Goal: Information Seeking & Learning: Understand process/instructions

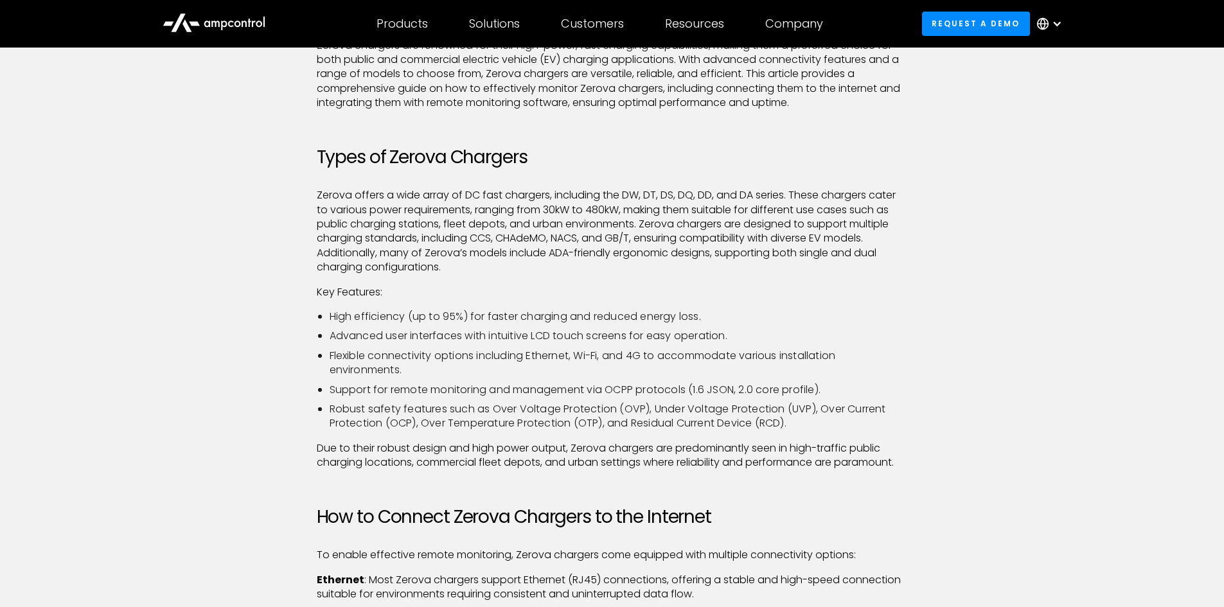
scroll to position [386, 0]
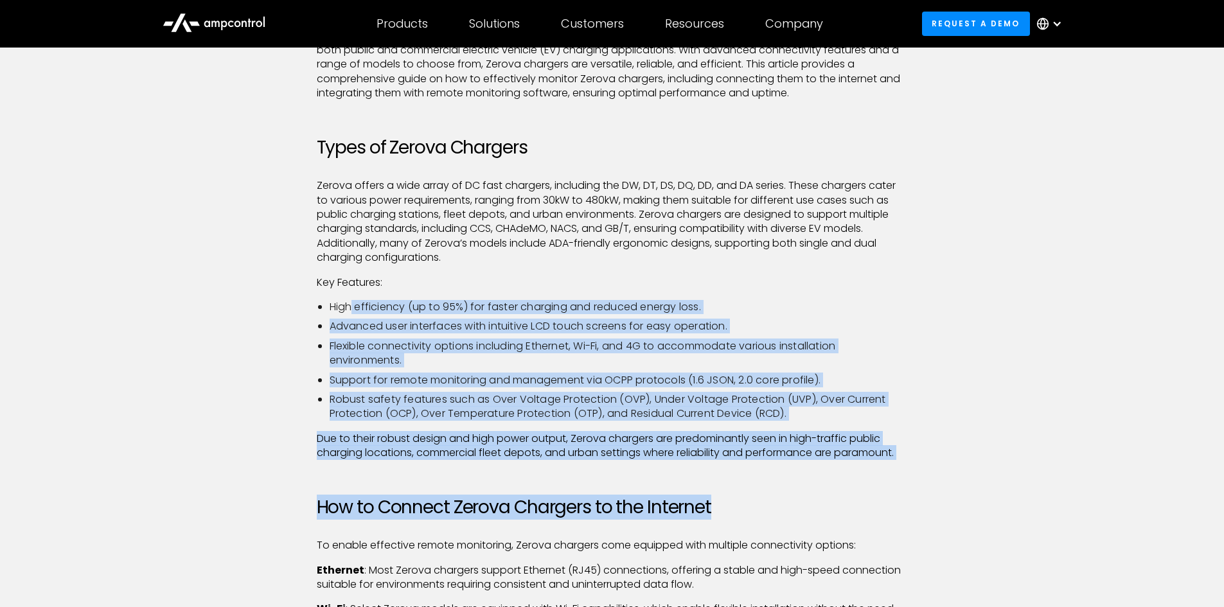
drag, startPoint x: 350, startPoint y: 309, endPoint x: 892, endPoint y: 516, distance: 580.0
click at [847, 503] on h2 "How to Connect Zerova Chargers to the Internet" at bounding box center [612, 508] width 591 height 22
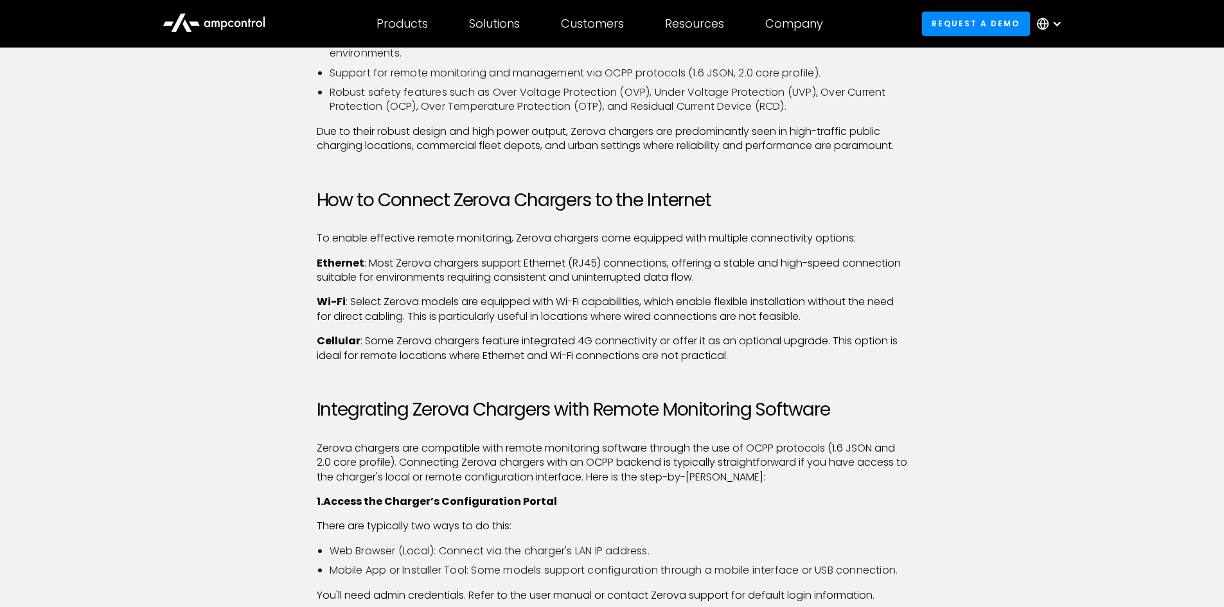
scroll to position [707, 0]
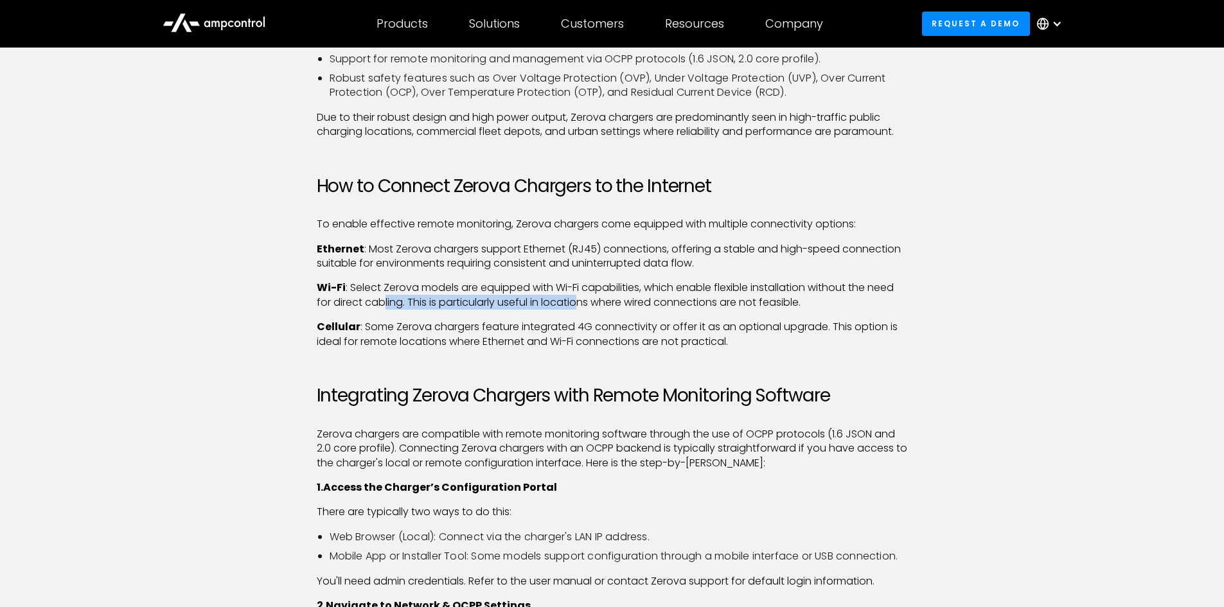
drag, startPoint x: 386, startPoint y: 296, endPoint x: 499, endPoint y: 308, distance: 113.8
click at [580, 307] on p "Wi-Fi : Select Zerova models are equipped with Wi-Fi capabilities, which enable…" at bounding box center [612, 295] width 591 height 29
click at [404, 284] on p "Wi-Fi : Select Zerova models are equipped with Wi-Fi capabilities, which enable…" at bounding box center [612, 295] width 591 height 29
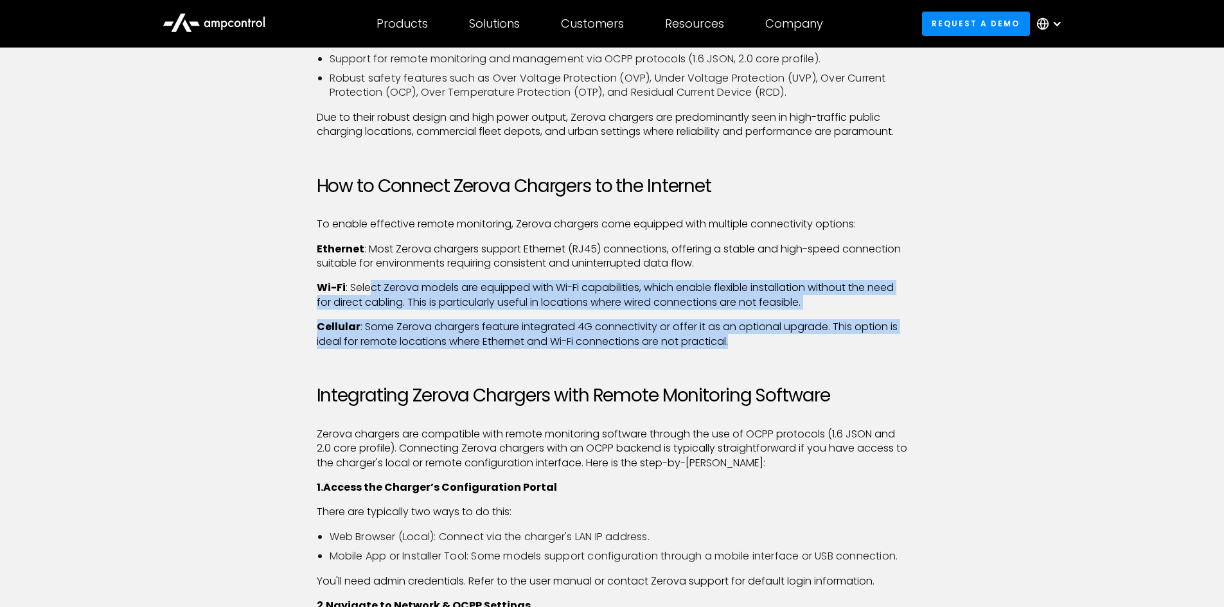
drag, startPoint x: 369, startPoint y: 286, endPoint x: 958, endPoint y: 348, distance: 592.6
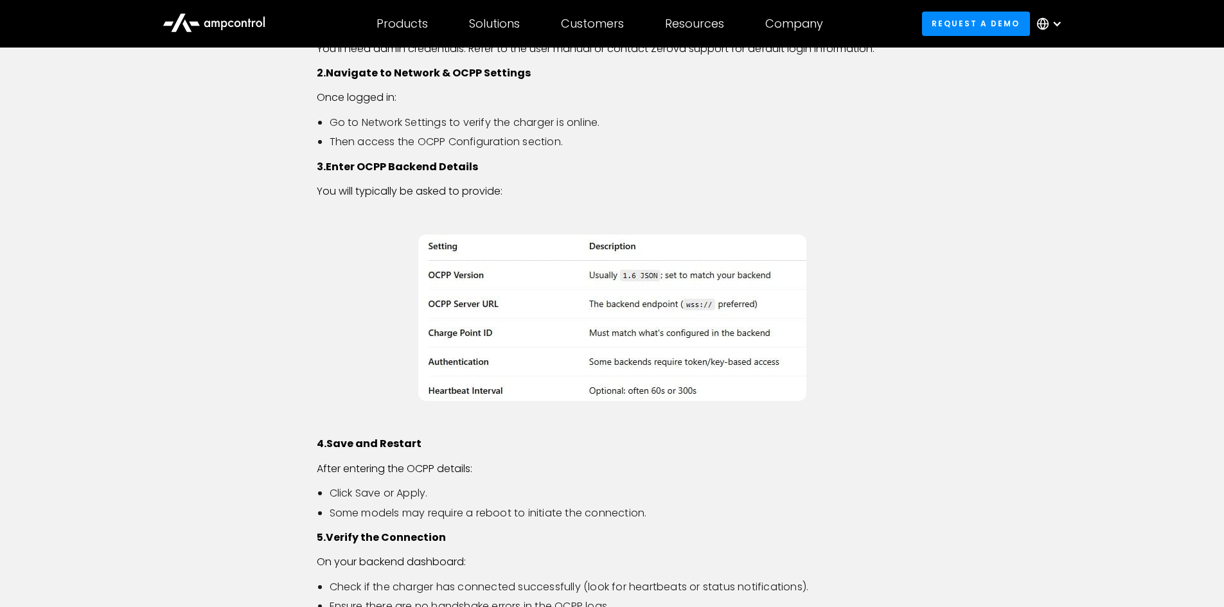
scroll to position [1221, 0]
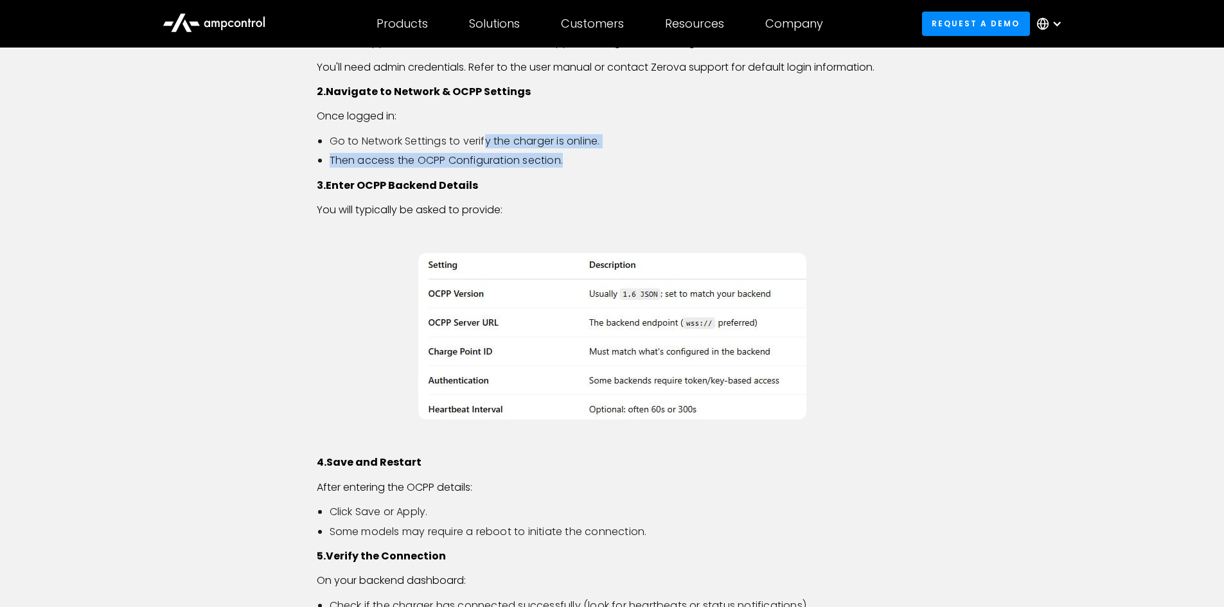
drag, startPoint x: 485, startPoint y: 138, endPoint x: 596, endPoint y: 153, distance: 112.8
click at [596, 153] on ul "Go to Network Settings to verify the charger is online. Then access the OCPP Co…" at bounding box center [612, 151] width 591 height 34
click at [593, 159] on li "Then access the OCPP Configuration section." at bounding box center [619, 161] width 578 height 14
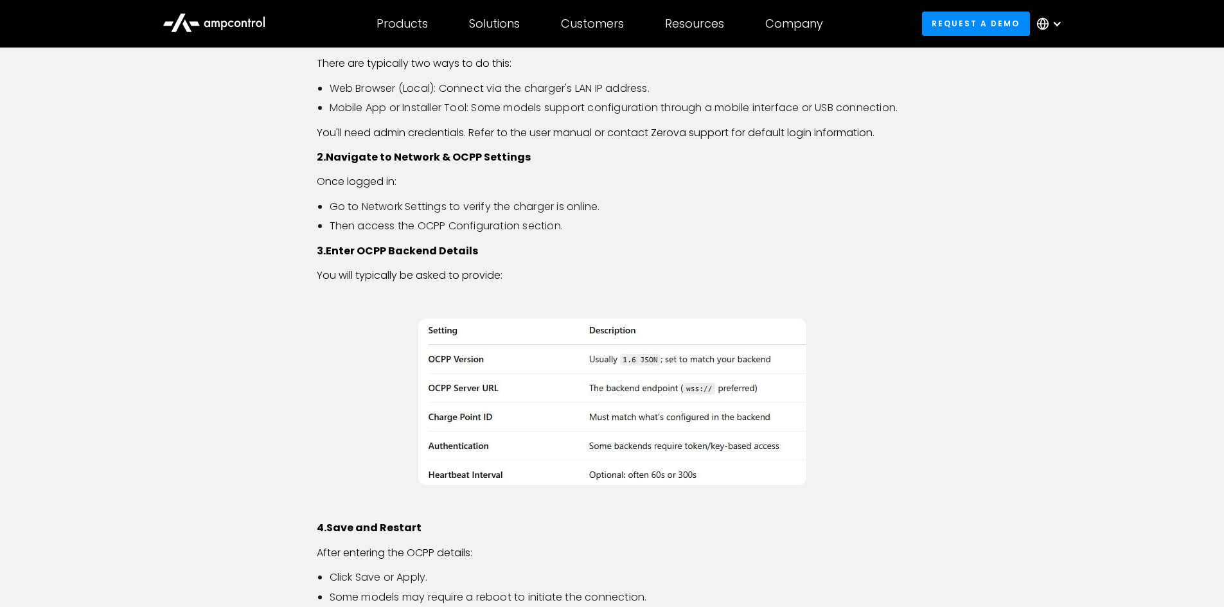
scroll to position [964, 0]
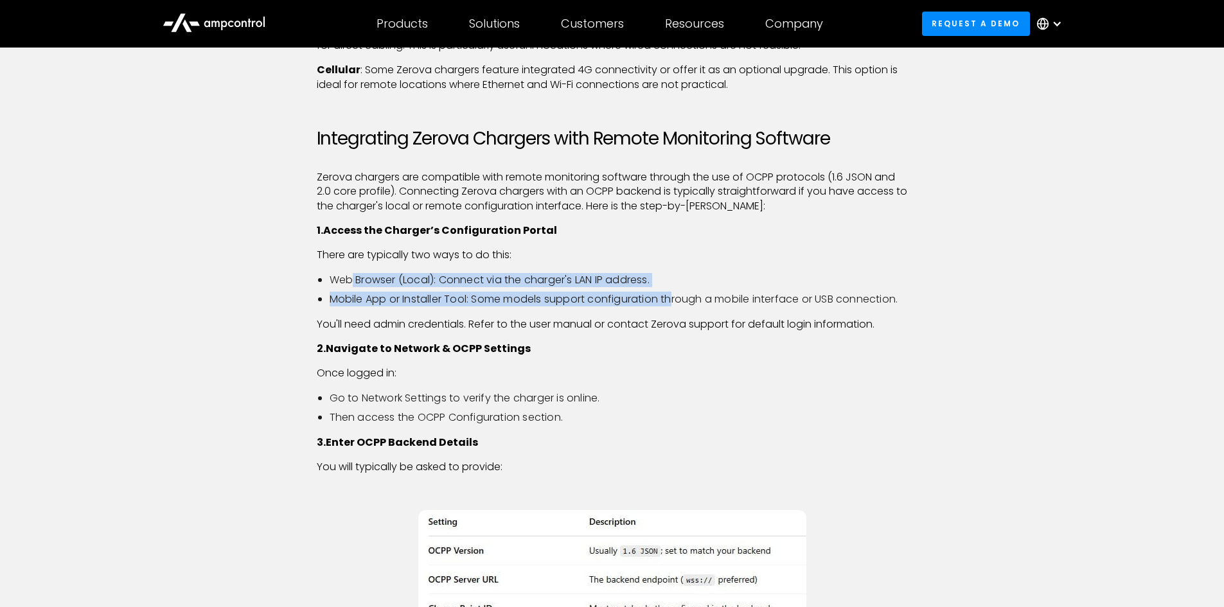
drag, startPoint x: 351, startPoint y: 283, endPoint x: 677, endPoint y: 290, distance: 325.9
click at [677, 290] on ul "Web Browser (Local): Connect via the charger's LAN IP address. Mobile App or In…" at bounding box center [612, 290] width 591 height 34
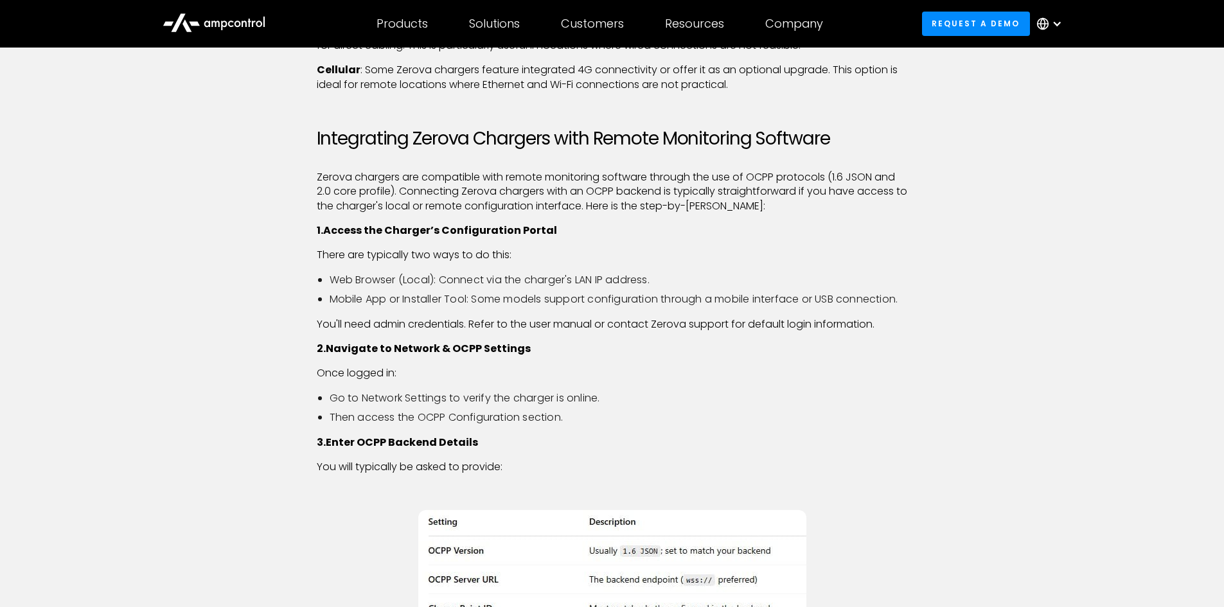
click at [616, 308] on div "Zerova chargers are renowned for their high-power, fast charging capabilities, …" at bounding box center [612, 440] width 591 height 1979
drag, startPoint x: 471, startPoint y: 303, endPoint x: 943, endPoint y: 299, distance: 471.7
click at [943, 299] on div "Zerova chargers are renowned for their high-power, fast charging capabilities, …" at bounding box center [612, 453] width 925 height 2005
click at [906, 320] on p "You'll need admin credentials. Refer to the user manual or contact Zerova suppo…" at bounding box center [612, 324] width 591 height 14
drag, startPoint x: 353, startPoint y: 328, endPoint x: 514, endPoint y: 329, distance: 160.0
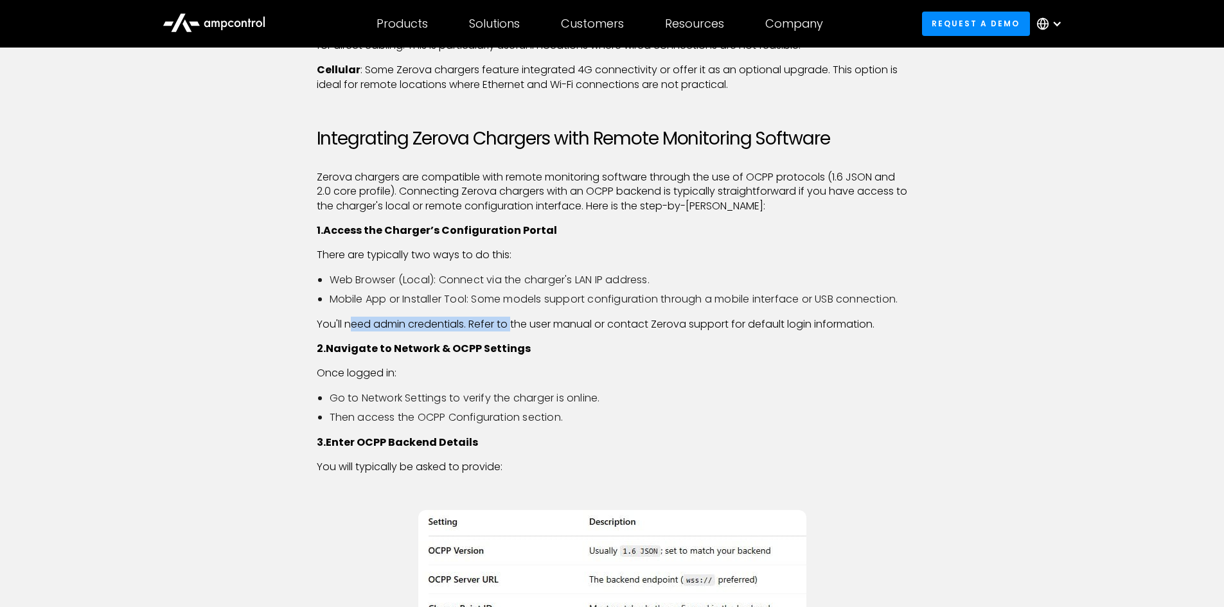
click at [514, 329] on p "You'll need admin credentials. Refer to the user manual or contact Zerova suppo…" at bounding box center [612, 324] width 591 height 14
click at [594, 355] on p "2. Navigate to Network & OCPP Settings" at bounding box center [612, 349] width 591 height 14
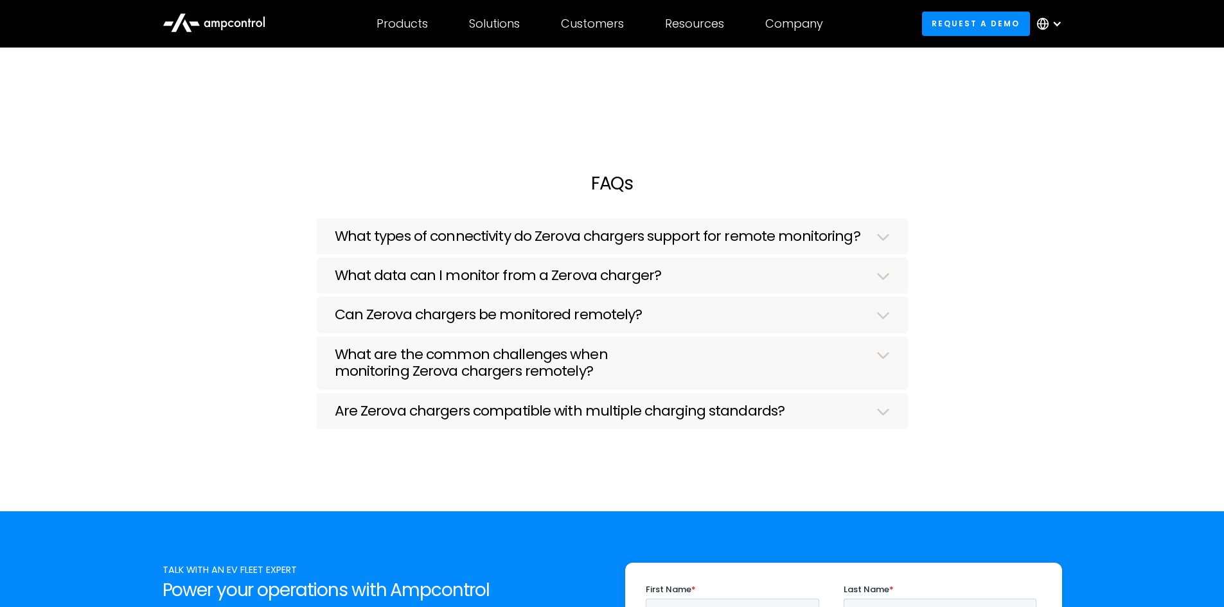
scroll to position [4435, 0]
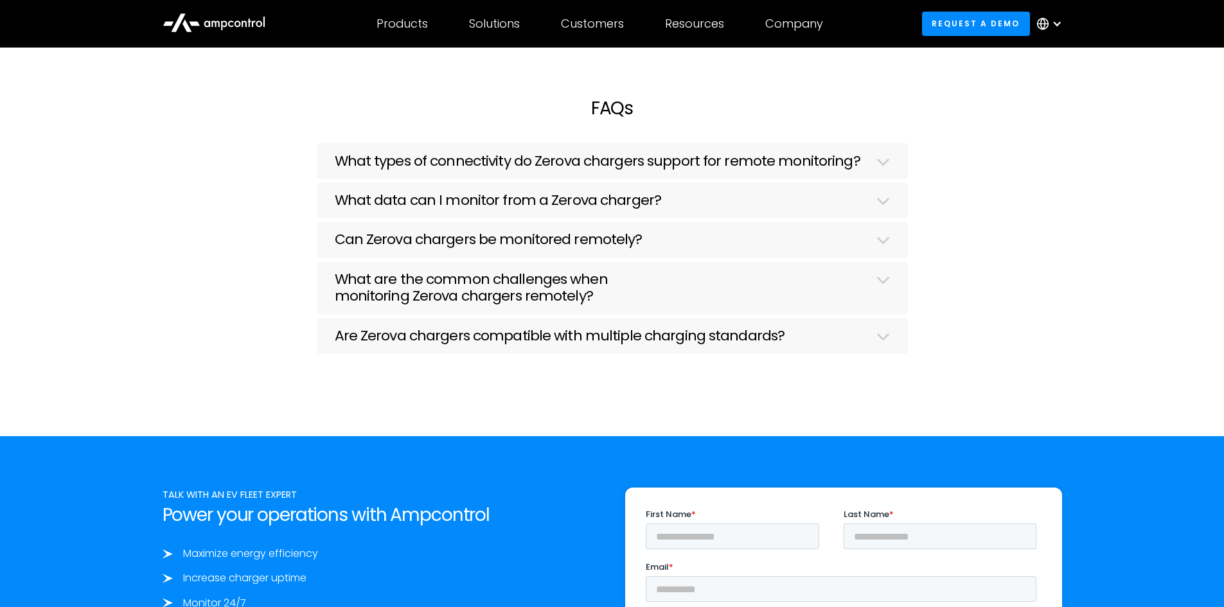
click at [1076, 157] on div "FAQs What types of connectivity do Zerova chargers support for remote monitorin…" at bounding box center [612, 241] width 1224 height 390
